Goal: Navigation & Orientation: Find specific page/section

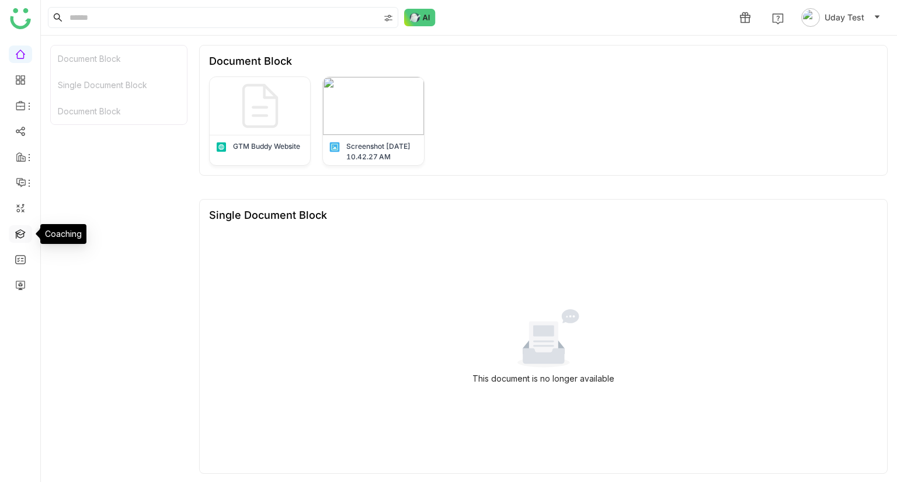
click at [23, 228] on link at bounding box center [20, 233] width 11 height 10
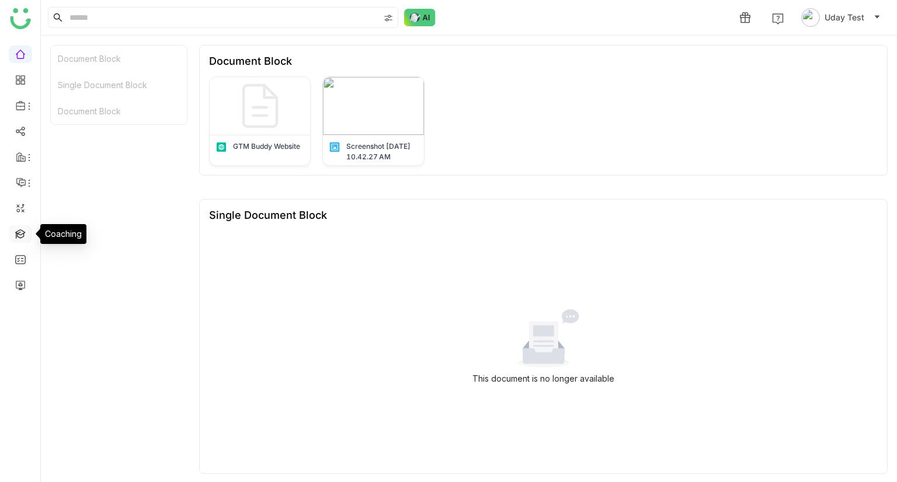
click at [23, 228] on link at bounding box center [20, 233] width 11 height 10
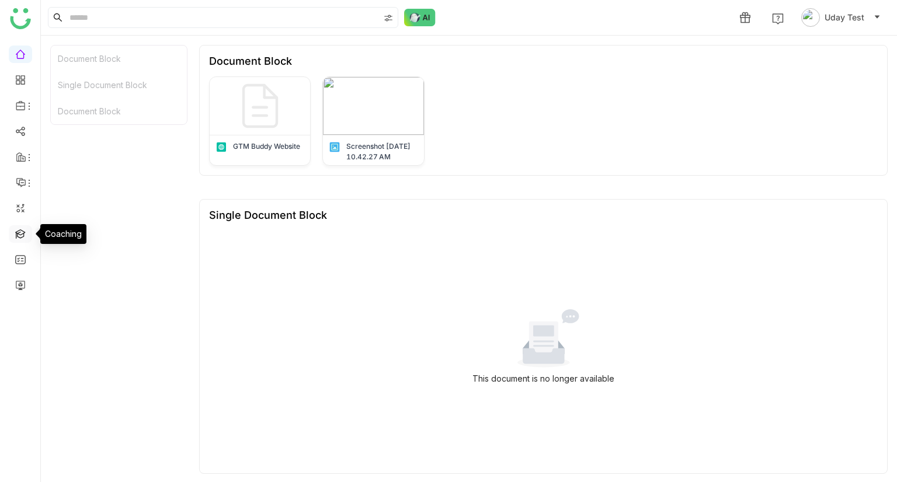
click at [23, 228] on link at bounding box center [20, 233] width 11 height 10
